Goal: Find specific page/section: Find specific page/section

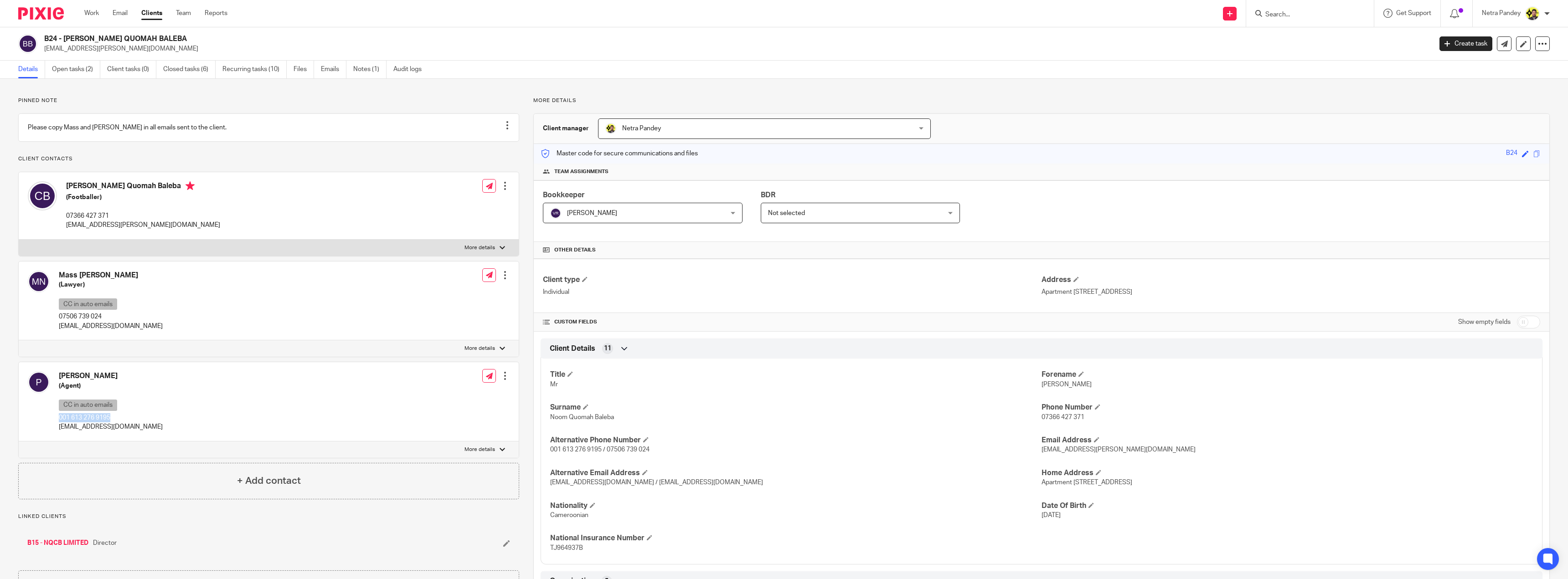
scroll to position [137, 0]
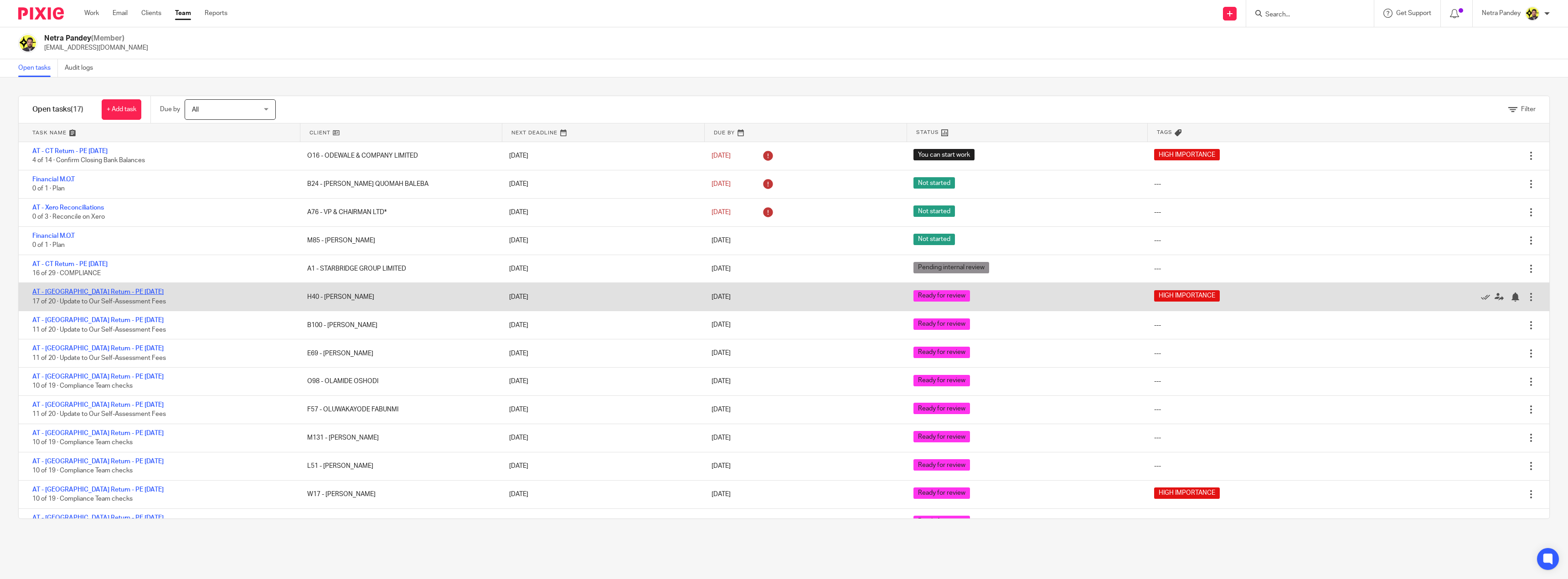
click at [91, 292] on link "AT - SA Return - PE 05-04-2025" at bounding box center [98, 292] width 131 height 6
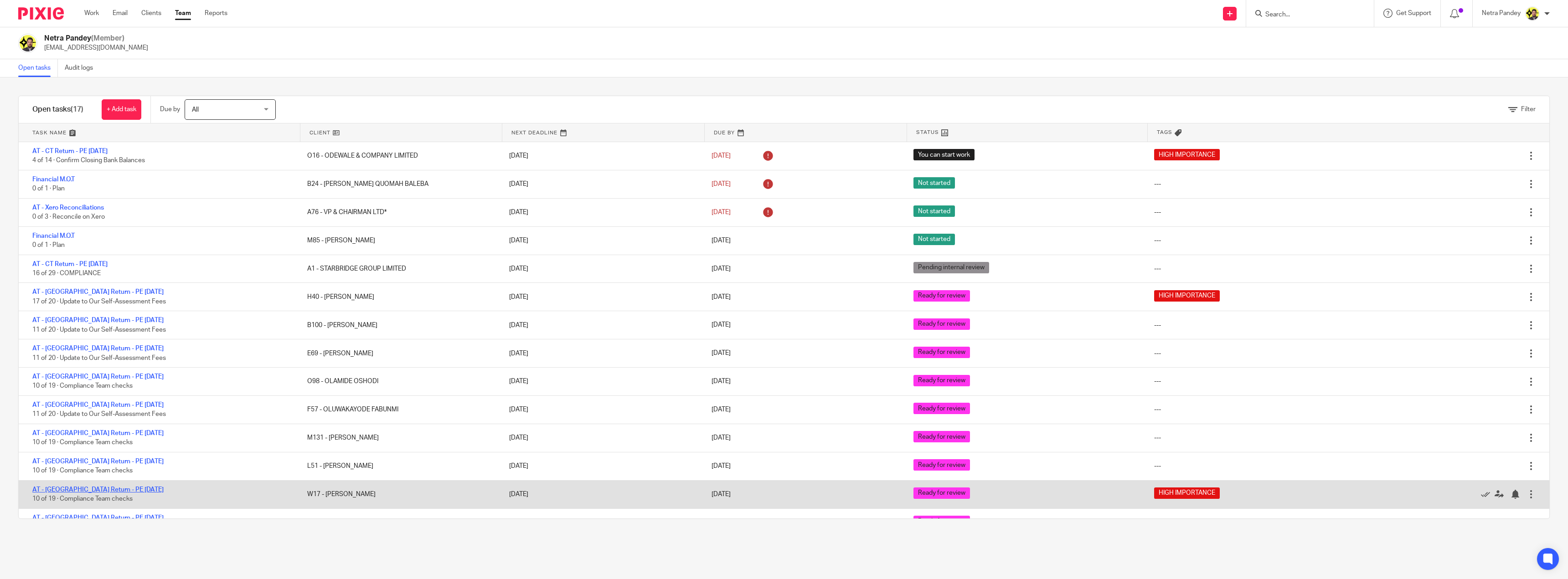
click at [80, 491] on link "AT - [GEOGRAPHIC_DATA] Return - PE [DATE]" at bounding box center [98, 489] width 131 height 6
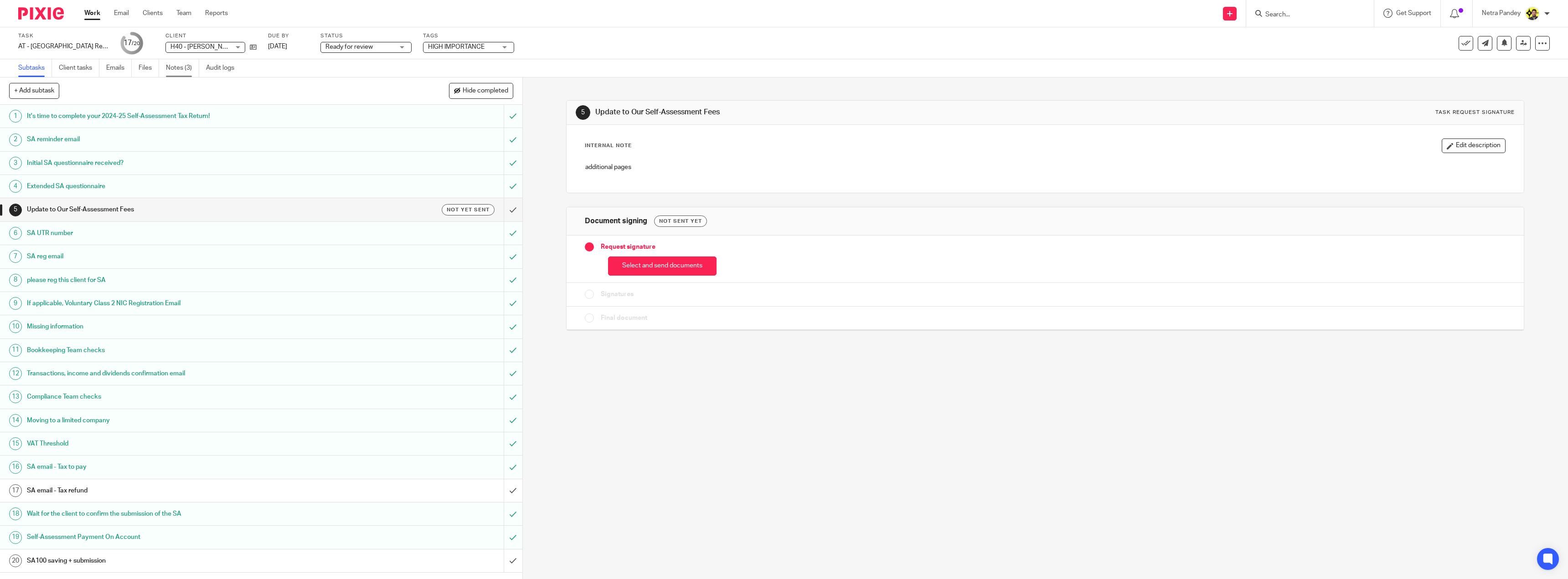
click at [188, 73] on link "Notes (3)" at bounding box center [183, 68] width 33 height 18
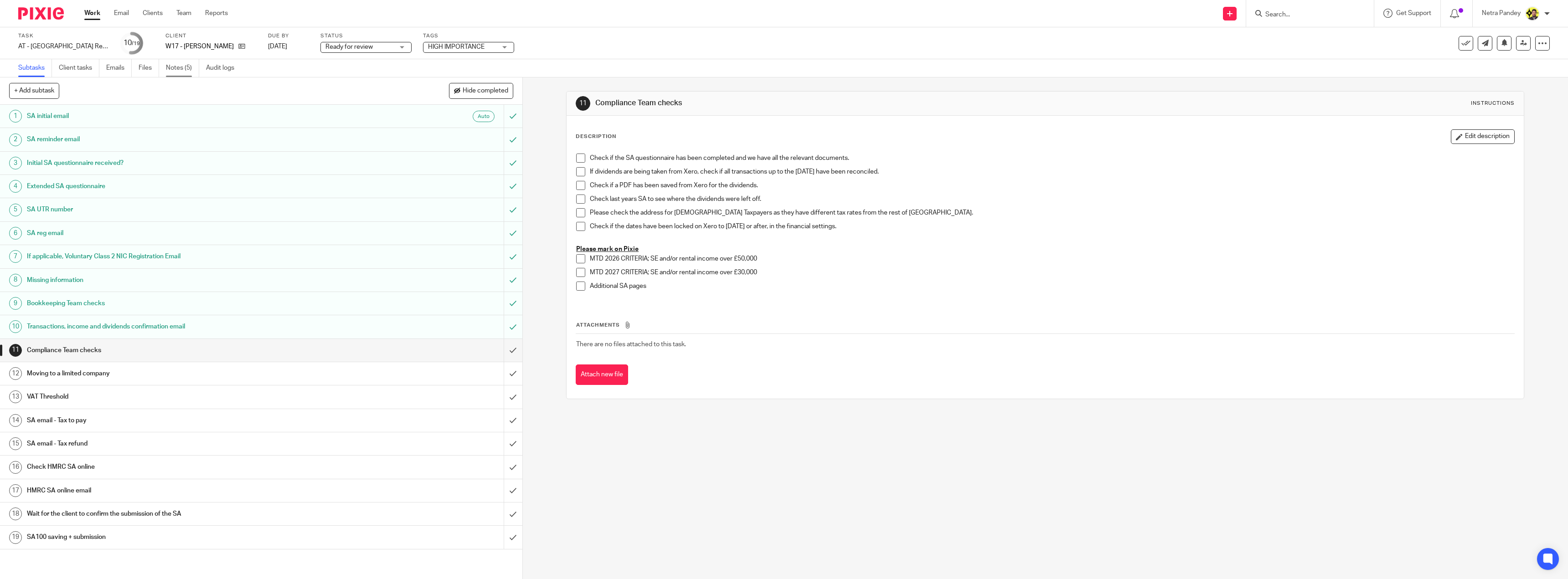
click at [187, 68] on link "Notes (5)" at bounding box center [183, 68] width 33 height 18
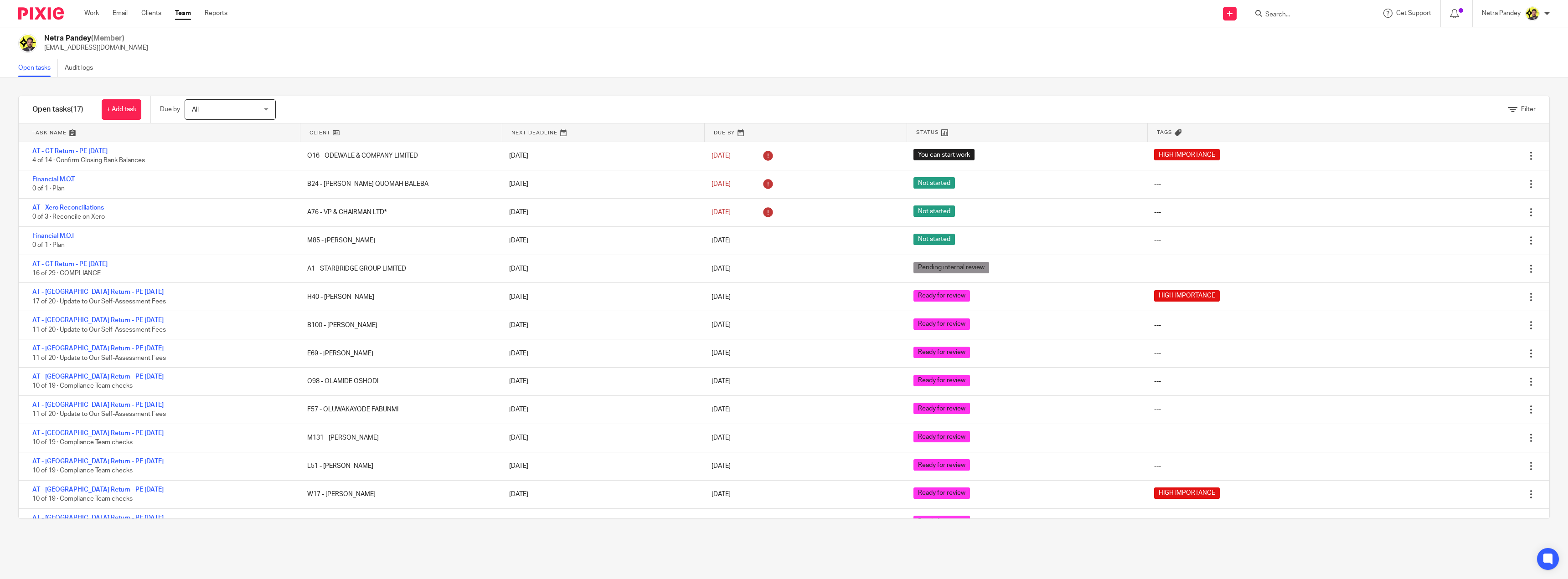
click at [1302, 17] on input "Search" at bounding box center [1305, 15] width 82 height 8
click at [1298, 17] on input "Search" at bounding box center [1305, 15] width 82 height 8
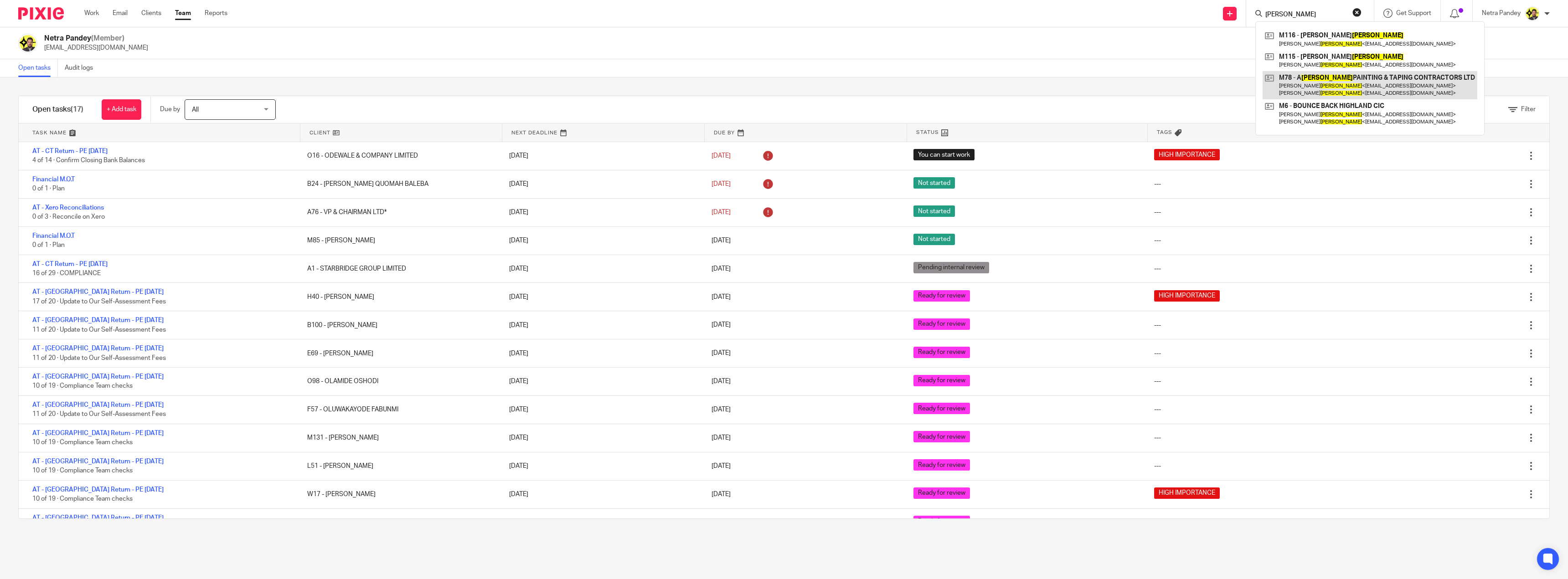
type input "[PERSON_NAME]"
click at [1315, 82] on link at bounding box center [1370, 85] width 215 height 28
click at [1315, 58] on link at bounding box center [1370, 61] width 215 height 21
click at [1312, 37] on link at bounding box center [1370, 39] width 215 height 21
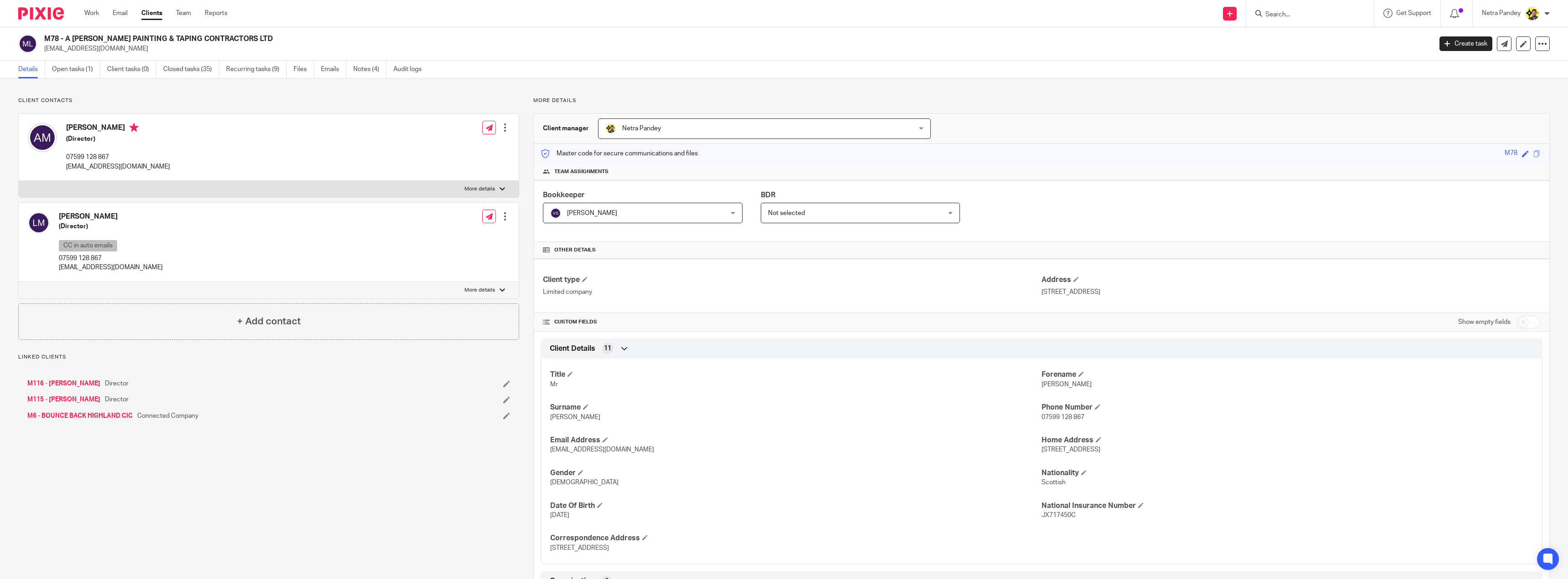
drag, startPoint x: 66, startPoint y: 37, endPoint x: 264, endPoint y: 32, distance: 198.1
click at [264, 32] on div "M78 - A [PERSON_NAME] PAINTING & TAPING CONTRACTORS LTD [EMAIL_ADDRESS][DOMAIN_…" at bounding box center [784, 44] width 1568 height 33
copy h2 "A [PERSON_NAME] PAINTING & TAPING CONTRACTORS LTD"
copy h2 "A MACNEIL PAINTING & TAPING CONTRACTORS LTD"
